Goal: Information Seeking & Learning: Learn about a topic

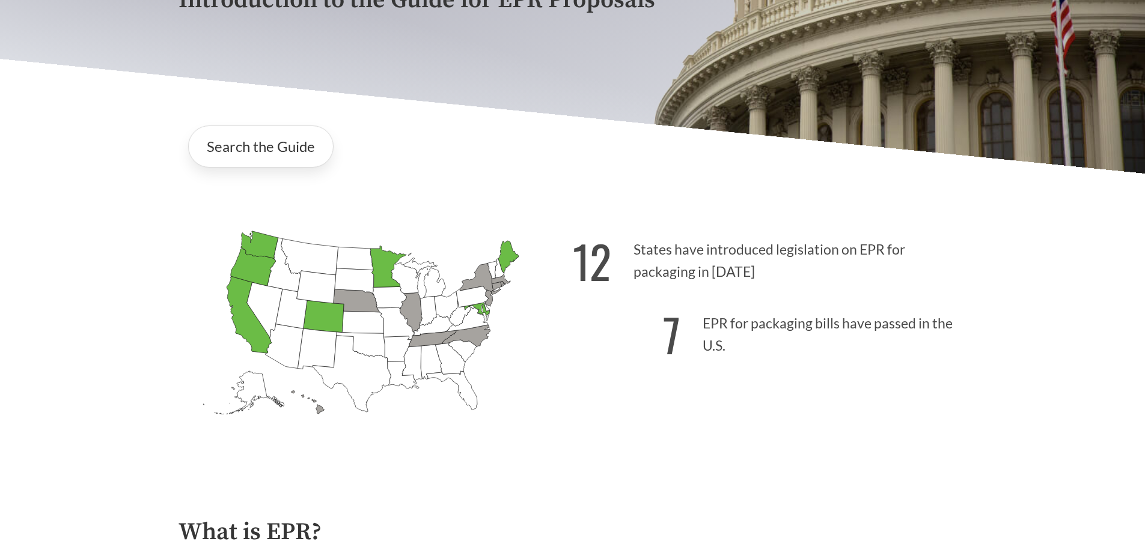
scroll to position [541, 0]
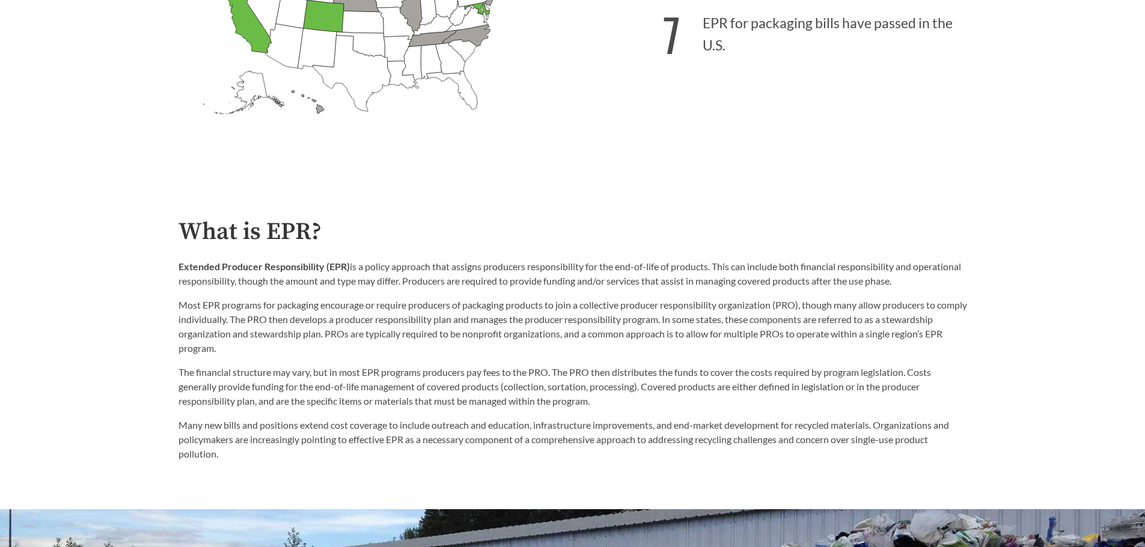
drag, startPoint x: 365, startPoint y: 266, endPoint x: 957, endPoint y: 282, distance: 591.5
click at [957, 282] on p "Extended Producer Responsibility (EPR) is a policy approach that assigns produc…" at bounding box center [572, 274] width 788 height 29
copy p "policy approach that assigns producers responsibility for the end-of-life of pr…"
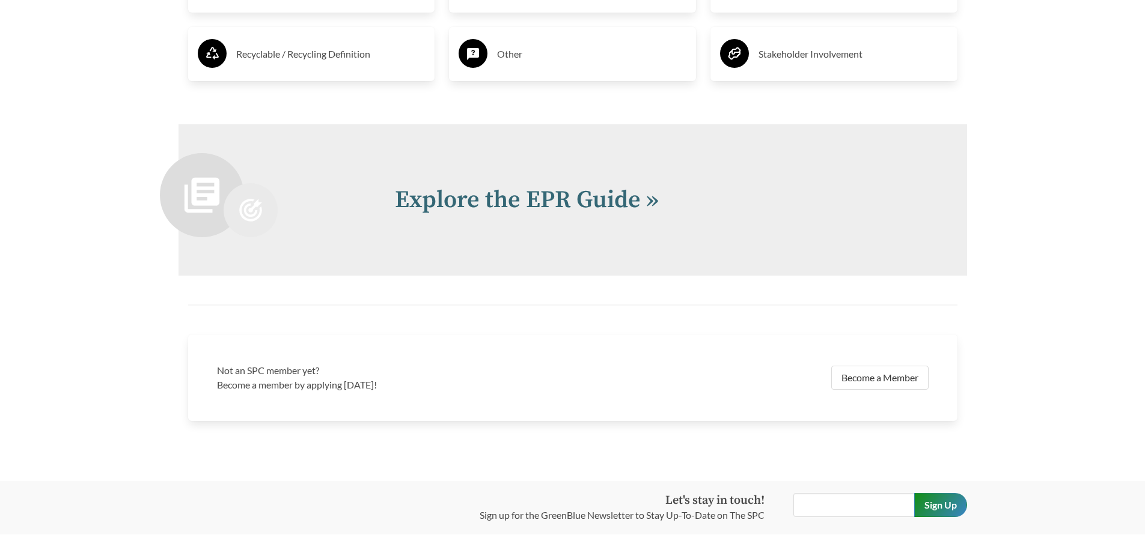
scroll to position [2644, 0]
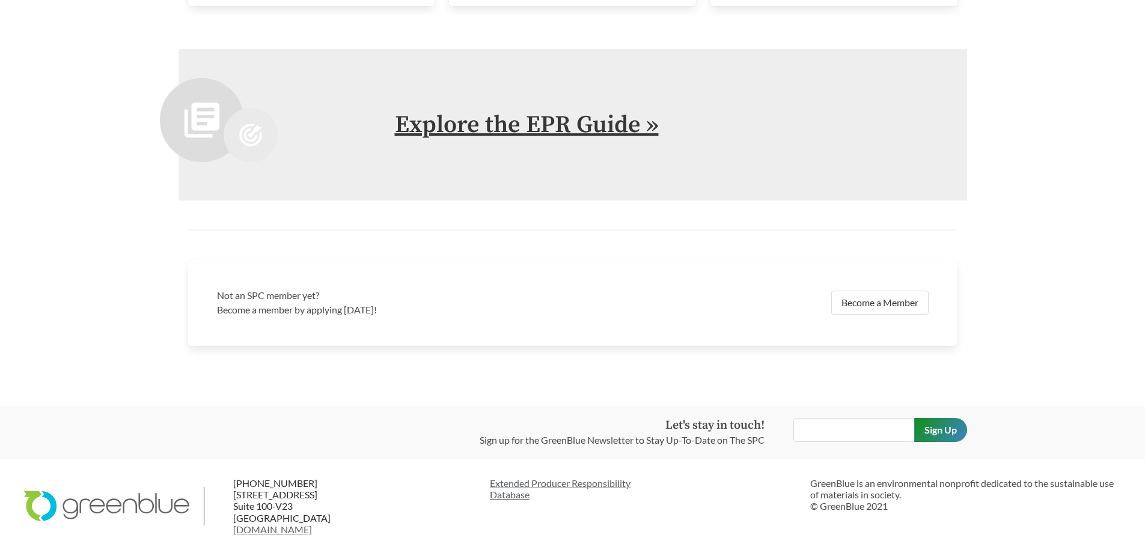
click at [639, 136] on link "Explore the EPR Guide »" at bounding box center [527, 125] width 264 height 30
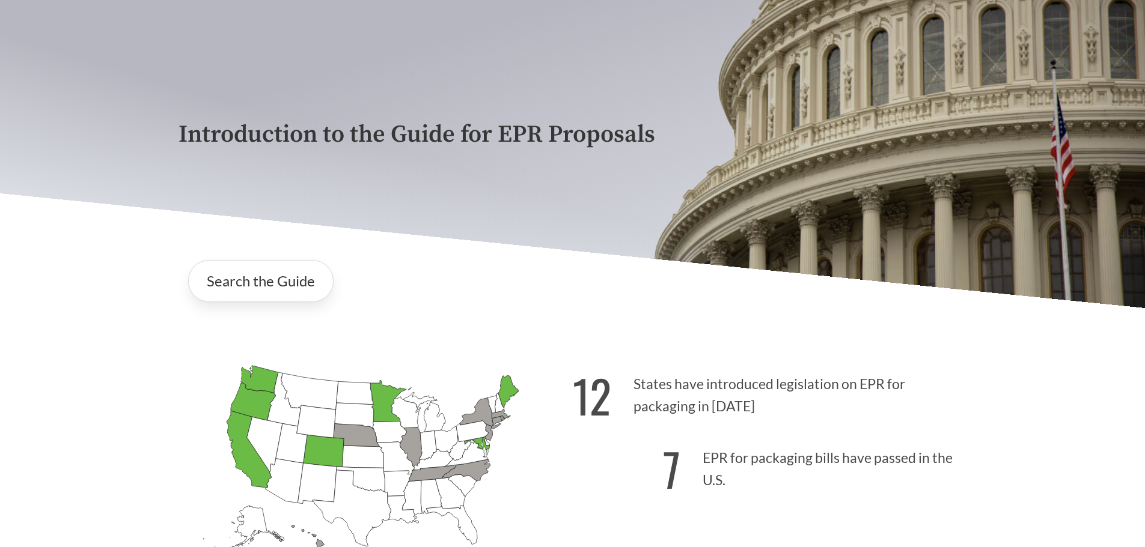
scroll to position [300, 0]
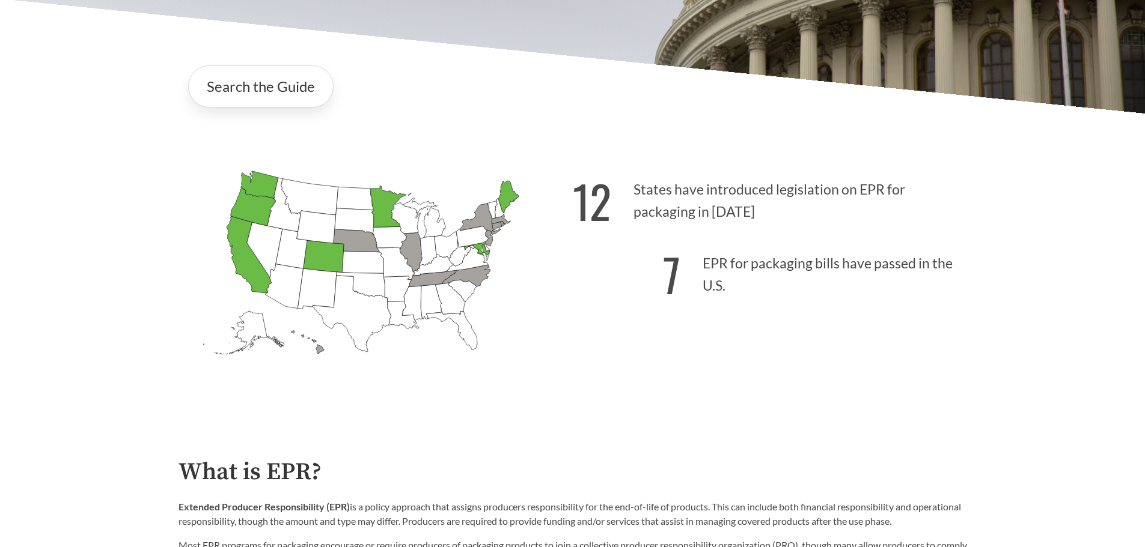
click at [600, 198] on strong "12" at bounding box center [592, 201] width 38 height 67
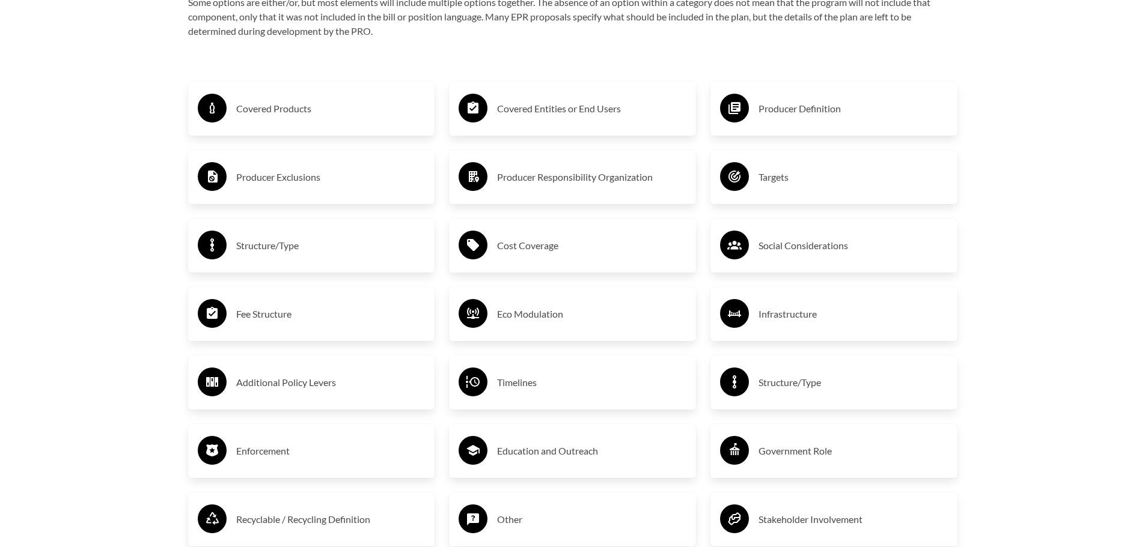
scroll to position [2343, 0]
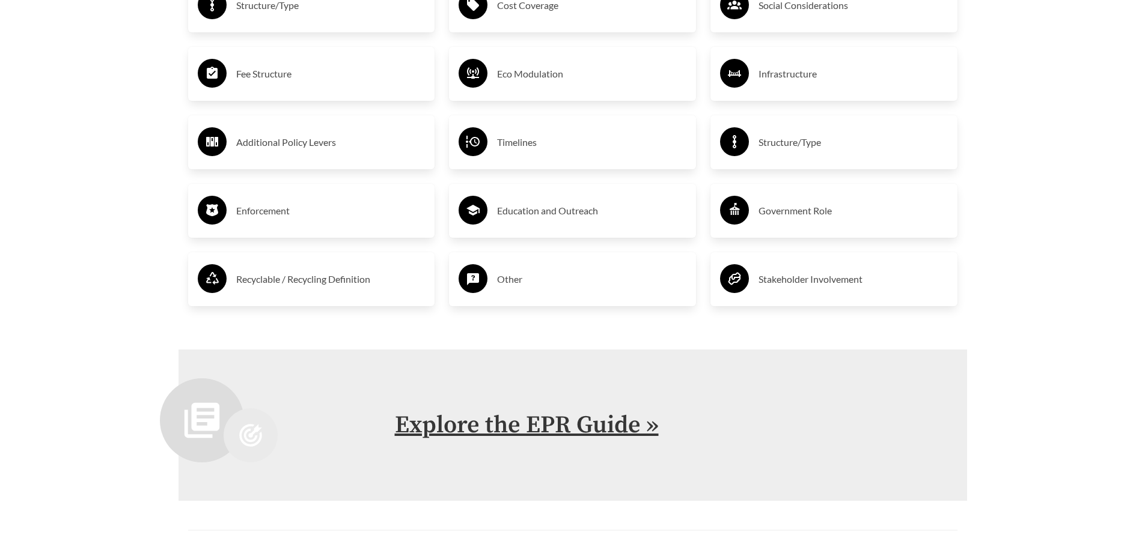
click at [422, 423] on link "Explore the EPR Guide »" at bounding box center [527, 425] width 264 height 30
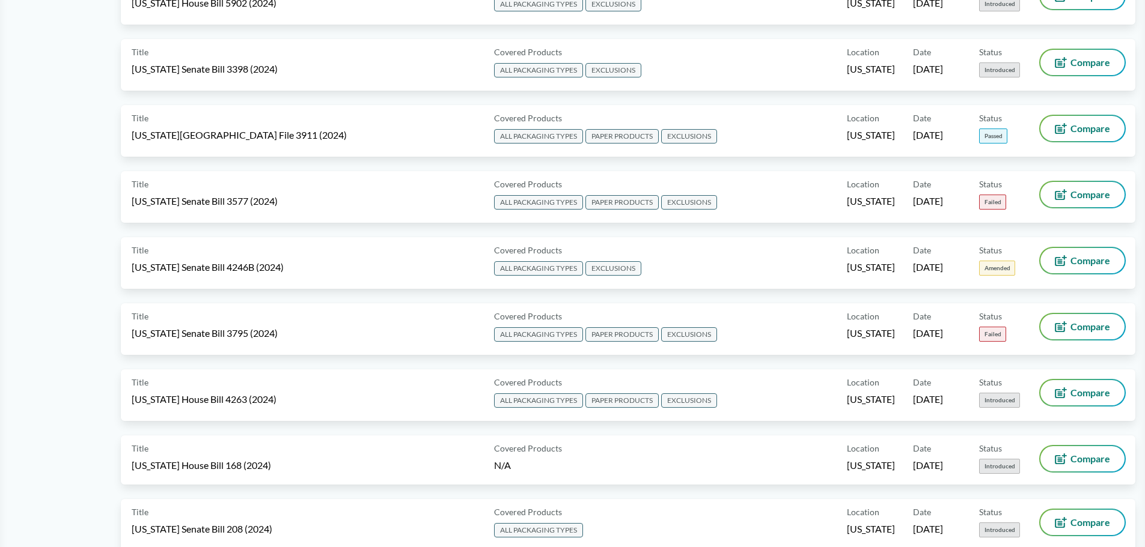
scroll to position [1863, 0]
